Goal: Task Accomplishment & Management: Complete application form

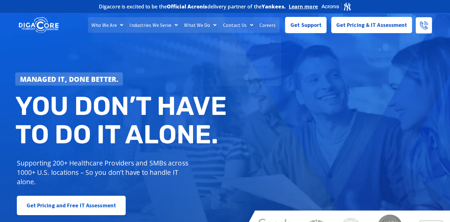
click at [261, 24] on link "Careers" at bounding box center [267, 25] width 23 height 16
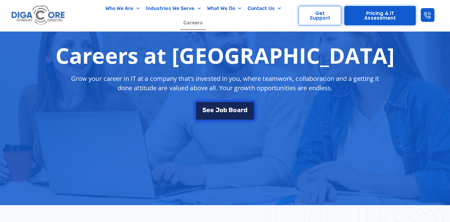
click at [220, 111] on span "o" at bounding box center [222, 110] width 4 height 6
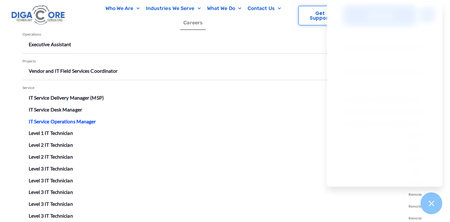
scroll to position [1153, 0]
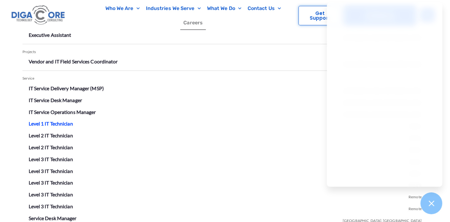
click at [53, 121] on link "Level 1 IT Technician" at bounding box center [51, 123] width 44 height 6
